Goal: Transaction & Acquisition: Purchase product/service

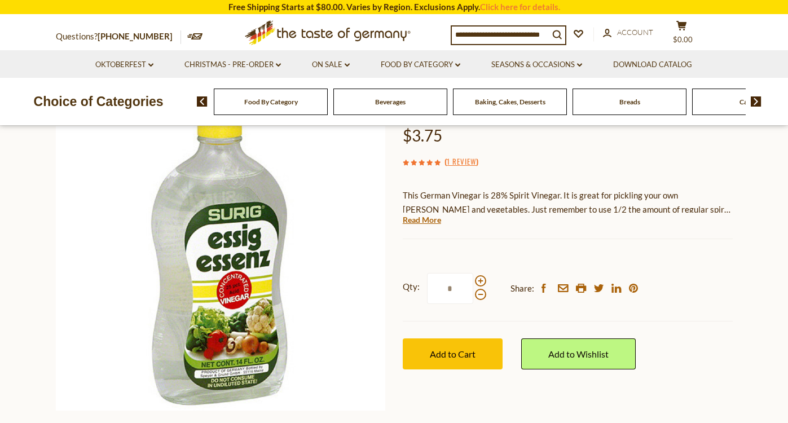
scroll to position [111, 0]
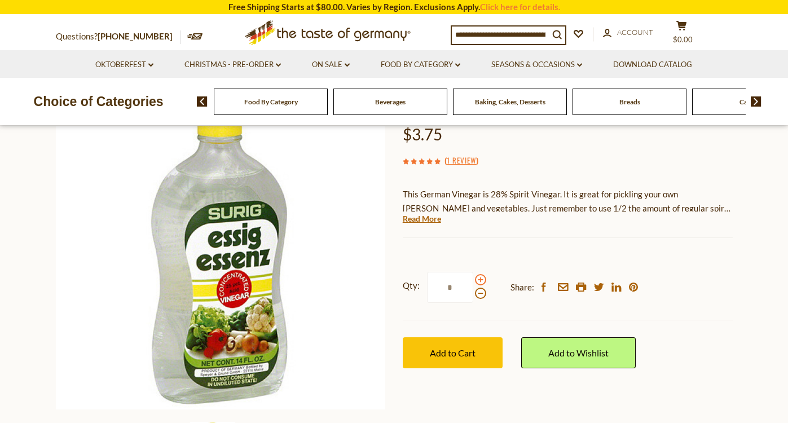
click at [480, 279] on span at bounding box center [480, 279] width 11 height 11
click at [473, 279] on input "*" at bounding box center [450, 287] width 46 height 31
click at [479, 291] on span at bounding box center [480, 293] width 11 height 11
click at [473, 291] on input "*" at bounding box center [450, 287] width 46 height 31
click at [479, 274] on span at bounding box center [480, 279] width 11 height 11
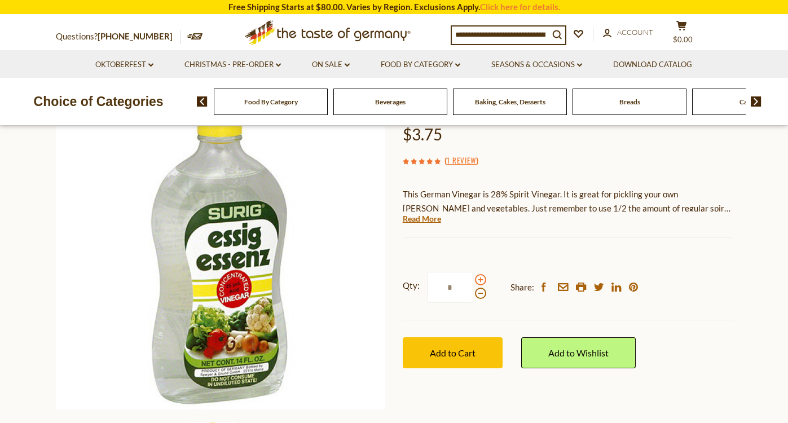
click at [473, 273] on input "*" at bounding box center [450, 287] width 46 height 31
click at [455, 286] on input "*" at bounding box center [450, 287] width 46 height 31
type input "*"
click at [459, 349] on span "Add to Cart" at bounding box center [453, 352] width 46 height 11
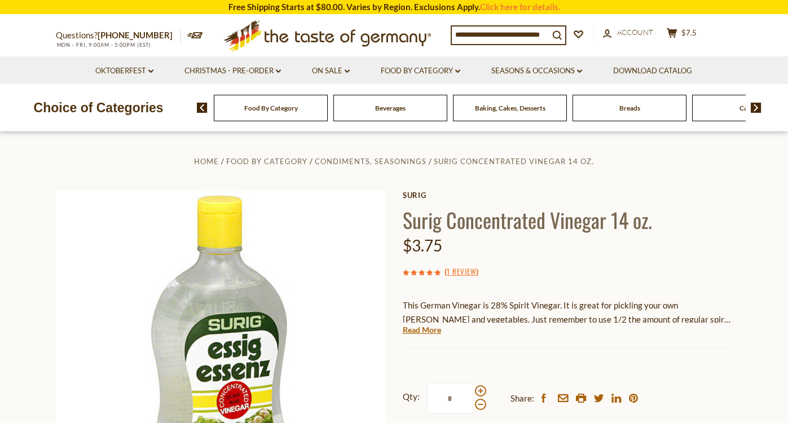
scroll to position [0, 0]
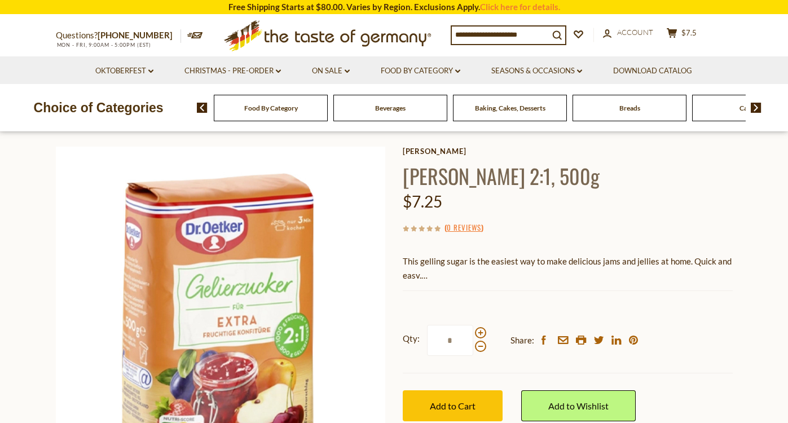
scroll to position [46, 0]
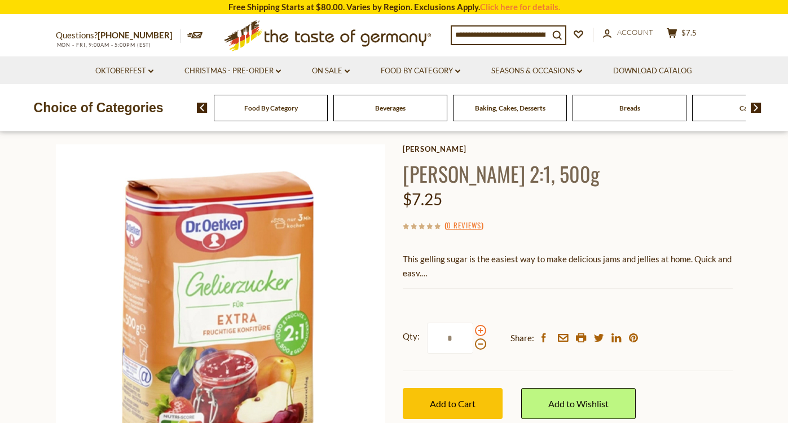
click at [480, 328] on span at bounding box center [480, 330] width 11 height 11
click at [473, 328] on input "*" at bounding box center [450, 338] width 46 height 31
click at [451, 337] on input "*" at bounding box center [450, 338] width 46 height 31
type input "*"
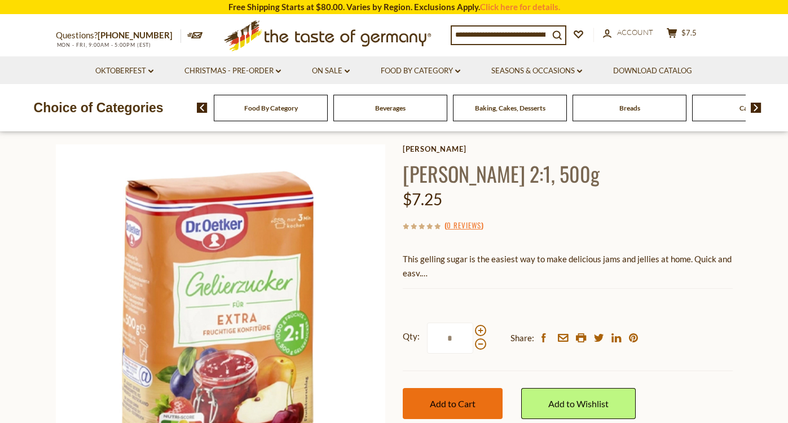
click at [468, 400] on span "Add to Cart" at bounding box center [453, 403] width 46 height 11
click at [330, 68] on link "On Sale dropdown_arrow" at bounding box center [331, 71] width 38 height 12
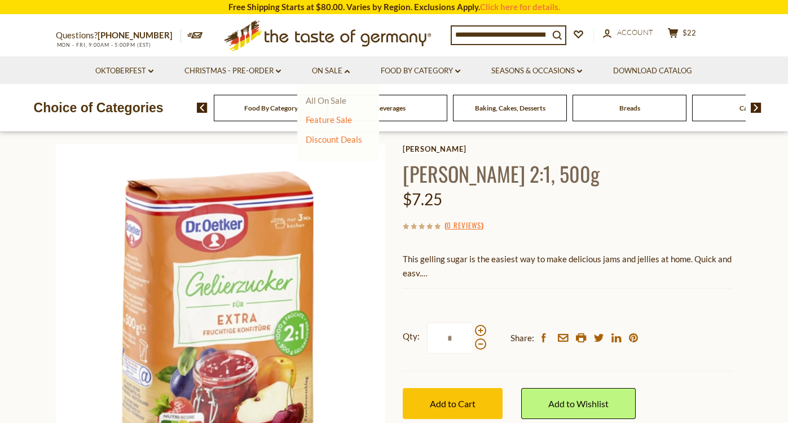
click at [332, 100] on link "All On Sale" at bounding box center [326, 100] width 41 height 10
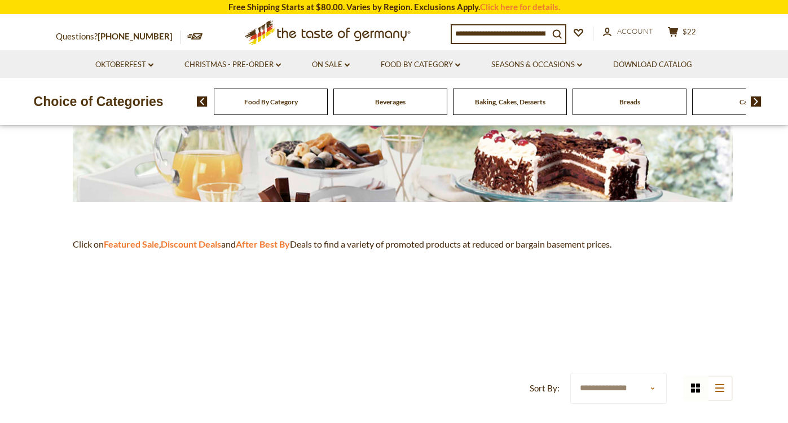
scroll to position [226, 0]
click at [136, 243] on strong "Featured Sale" at bounding box center [131, 243] width 55 height 11
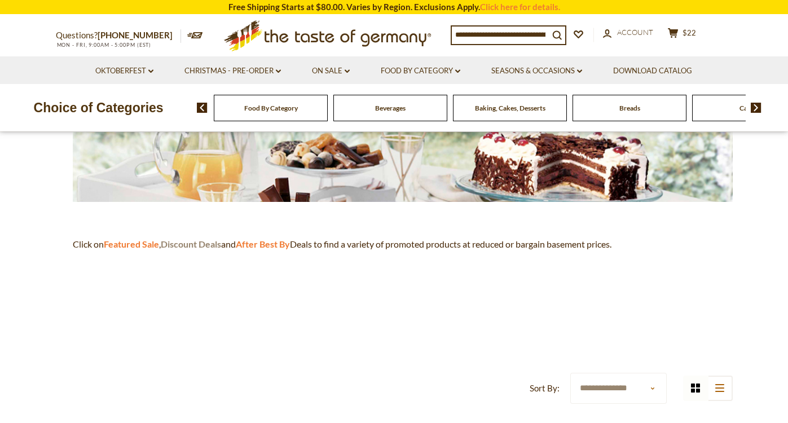
click at [196, 241] on strong "Discount Deals" at bounding box center [191, 243] width 60 height 11
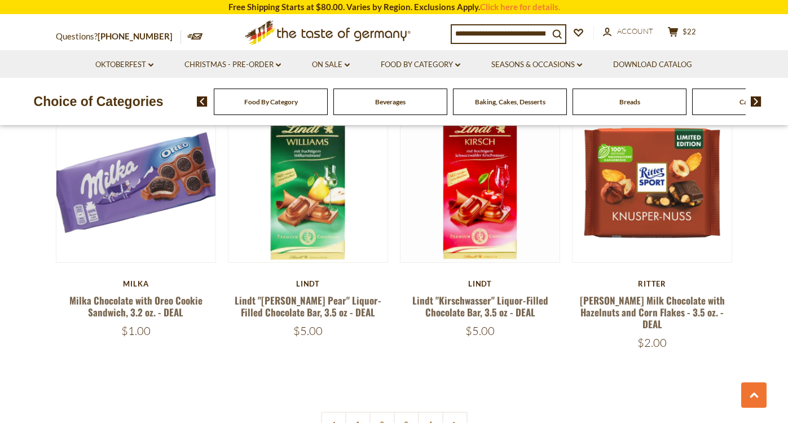
scroll to position [2445, 0]
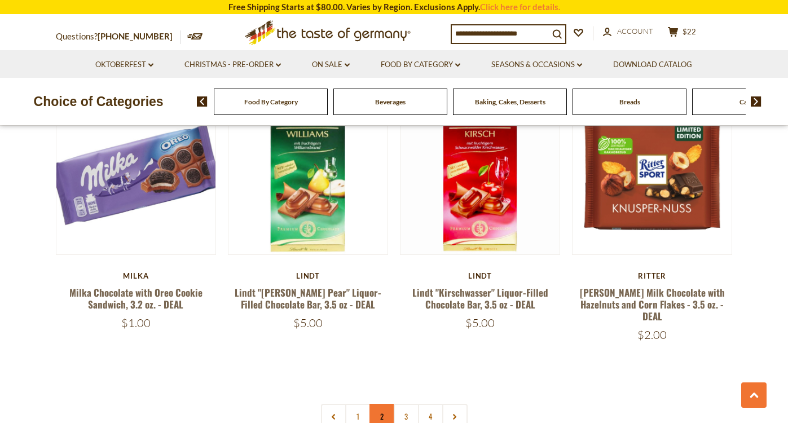
click at [381, 404] on link "2" at bounding box center [381, 416] width 25 height 25
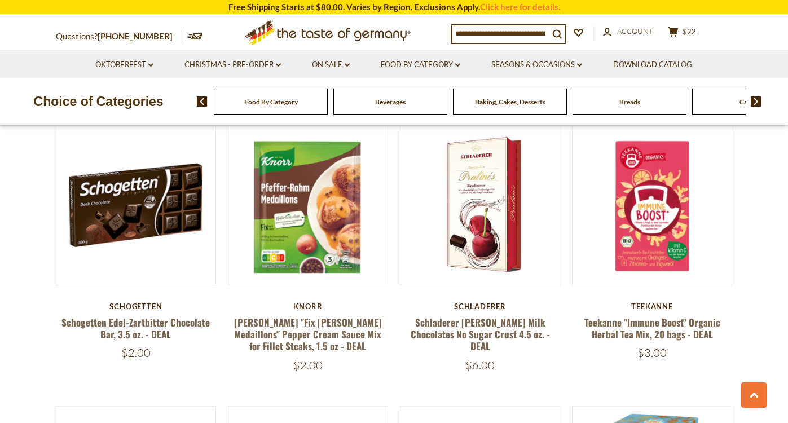
scroll to position [471, 0]
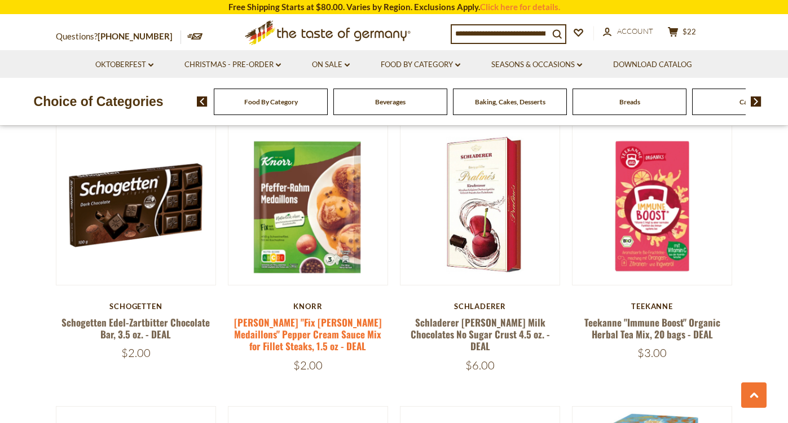
click at [298, 327] on link "[PERSON_NAME] "Fix [PERSON_NAME] Medaillons" Pepper Cream Sauce Mix for Fillet …" at bounding box center [308, 334] width 148 height 38
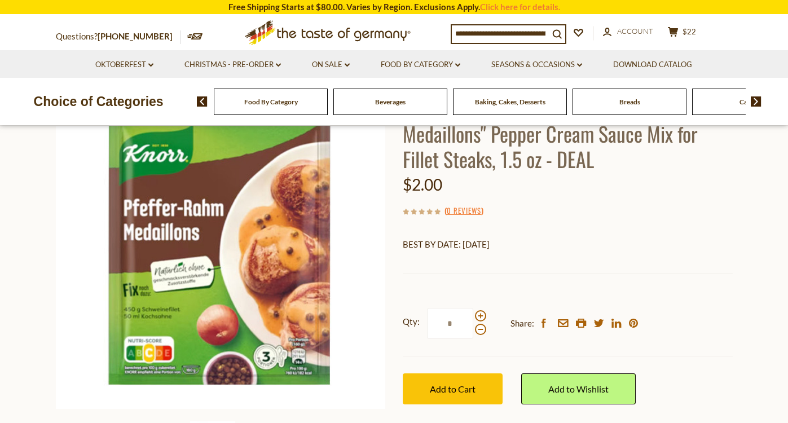
scroll to position [111, 0]
click at [480, 316] on span at bounding box center [480, 316] width 11 height 11
click at [473, 316] on input "*" at bounding box center [450, 323] width 46 height 31
type input "*"
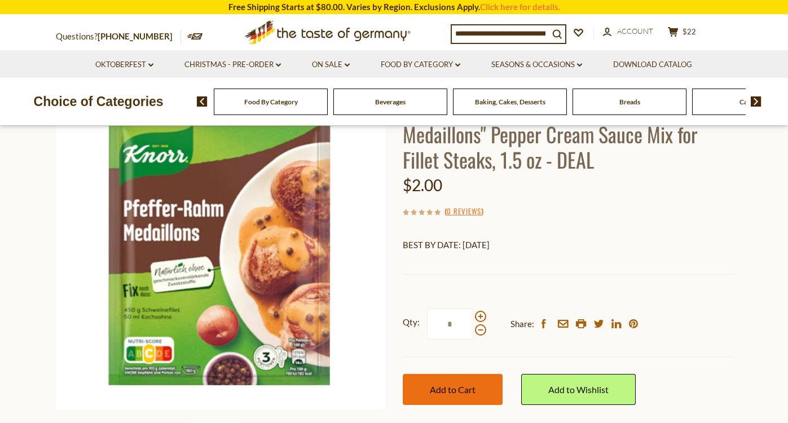
click at [465, 388] on span "Add to Cart" at bounding box center [453, 389] width 46 height 11
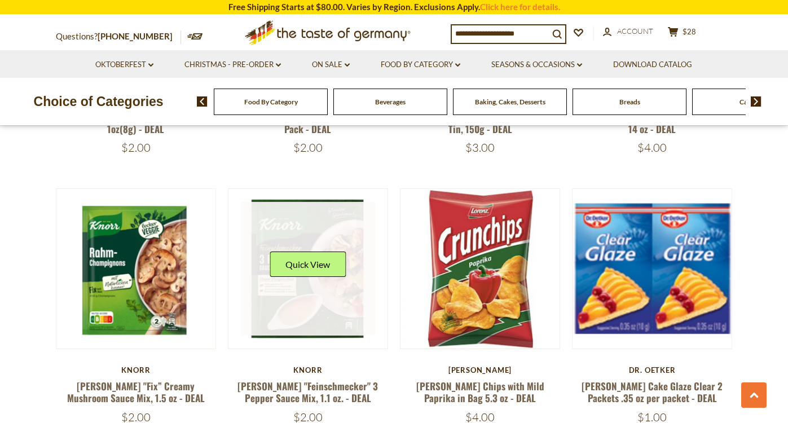
scroll to position [1807, 0]
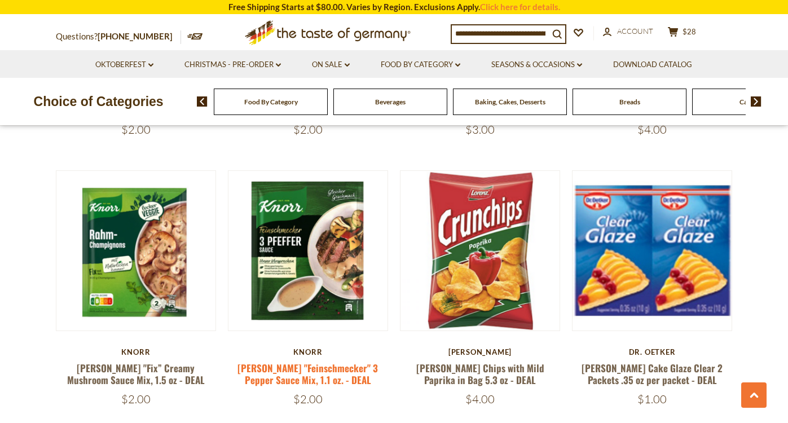
click at [304, 361] on link "[PERSON_NAME] "Feinschmecker" 3 Pepper Sauce Mix, 1.1 oz. - DEAL" at bounding box center [307, 374] width 140 height 26
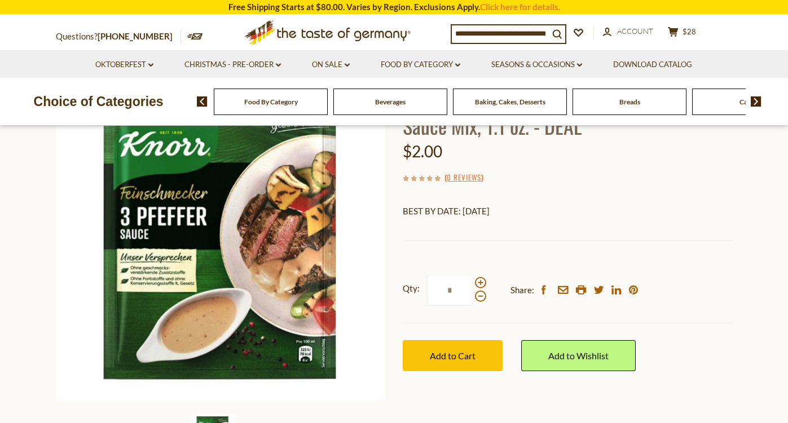
scroll to position [120, 0]
type input "*"
click at [456, 347] on button "Add to Cart" at bounding box center [453, 355] width 100 height 31
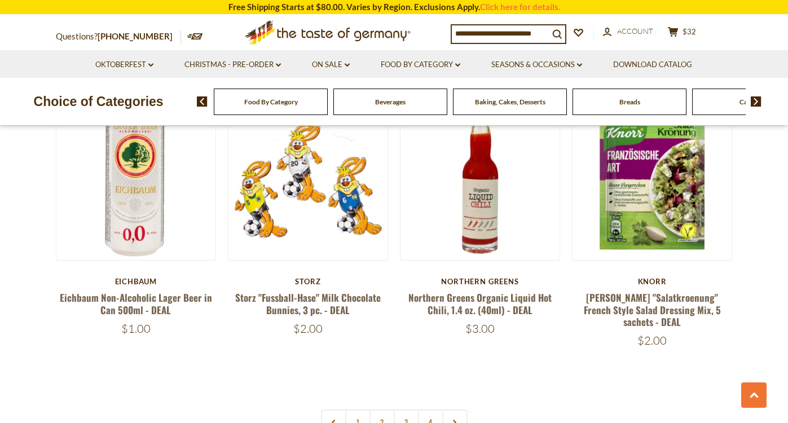
scroll to position [2429, 0]
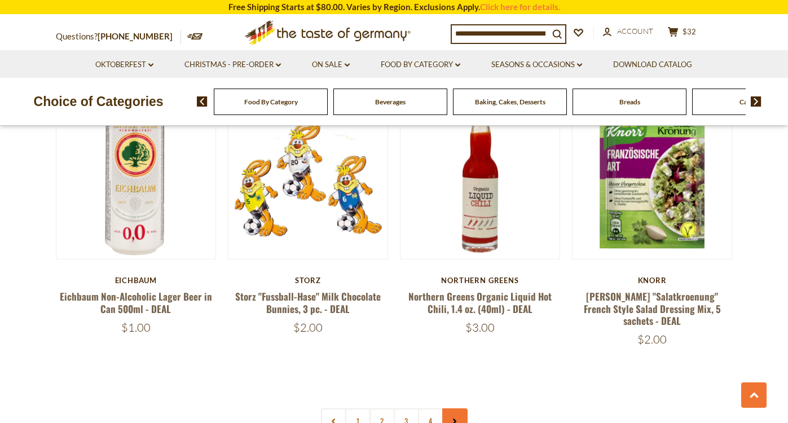
click at [454, 418] on use at bounding box center [454, 421] width 3 height 6
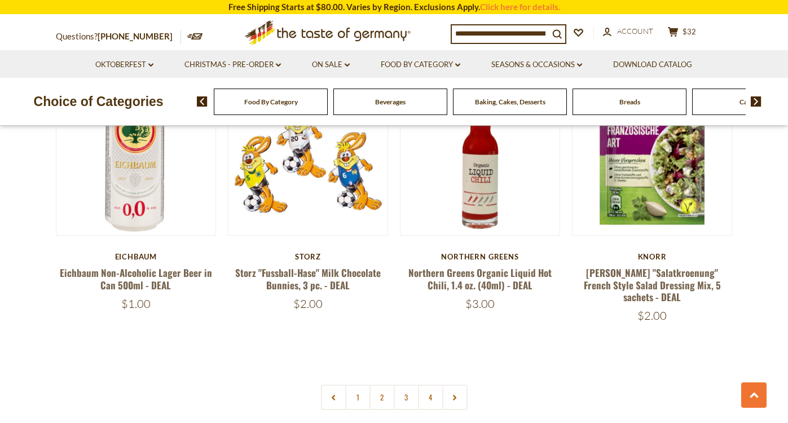
scroll to position [2455, 0]
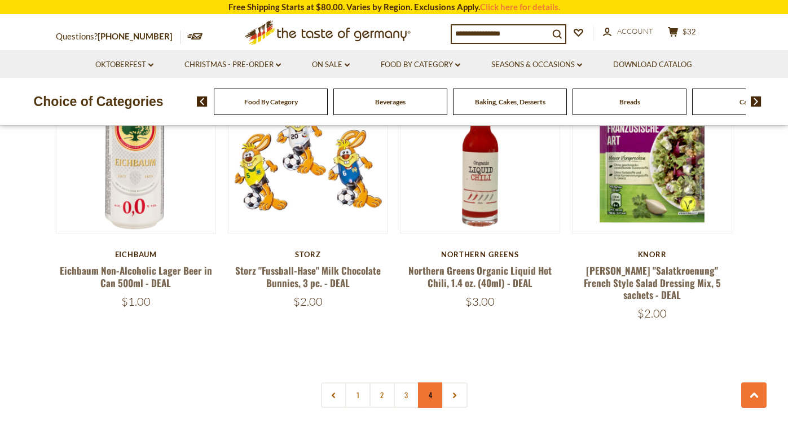
click at [431, 382] on link "4" at bounding box center [430, 394] width 25 height 25
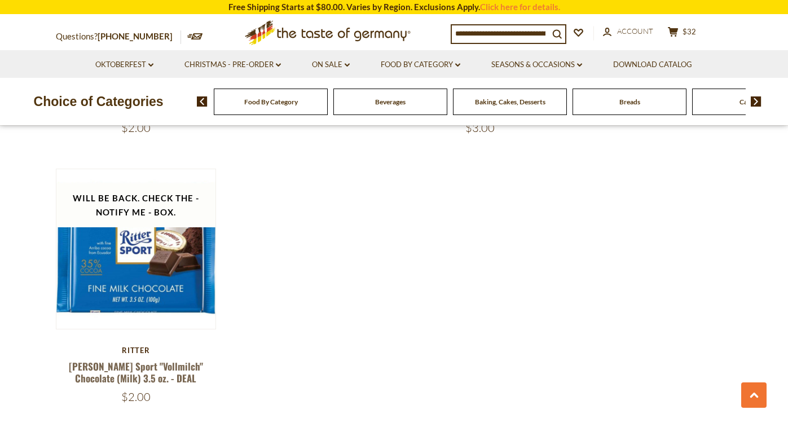
scroll to position [1559, 0]
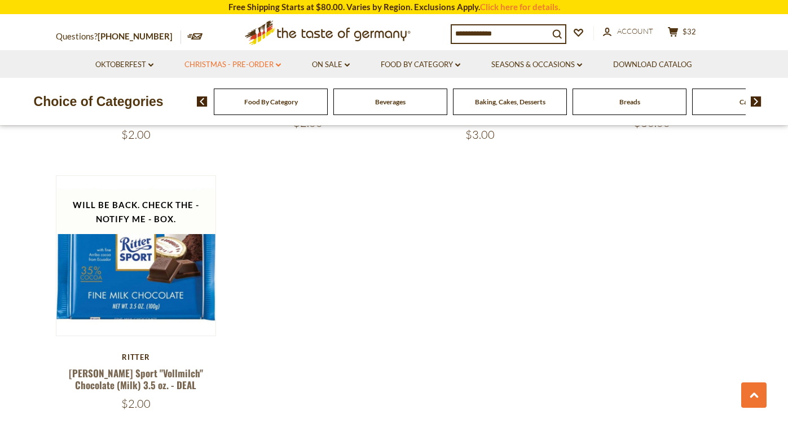
click at [246, 64] on link "Christmas - PRE-ORDER dropdown_arrow" at bounding box center [232, 65] width 96 height 12
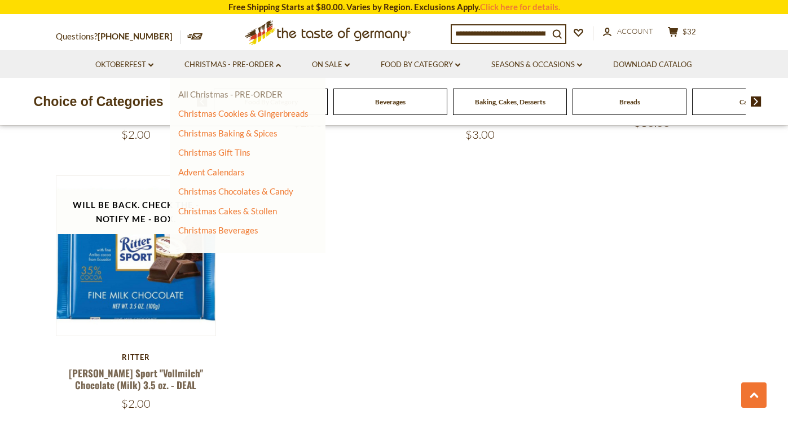
click at [255, 93] on link "All Christmas - PRE-ORDER" at bounding box center [230, 94] width 104 height 10
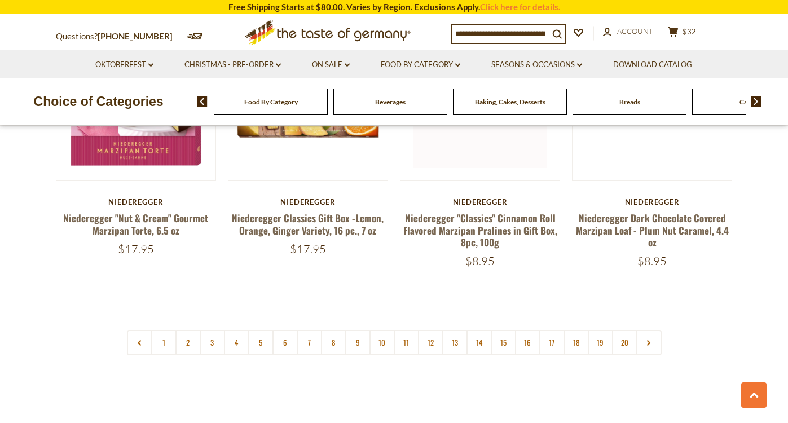
scroll to position [2651, 0]
